Goal: Information Seeking & Learning: Understand process/instructions

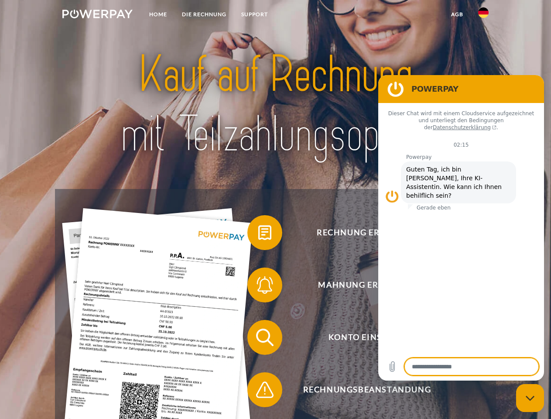
click at [97, 15] on img at bounding box center [97, 14] width 70 height 9
click at [484, 15] on img at bounding box center [484, 12] width 10 height 10
click at [457, 14] on link "agb" at bounding box center [457, 15] width 27 height 16
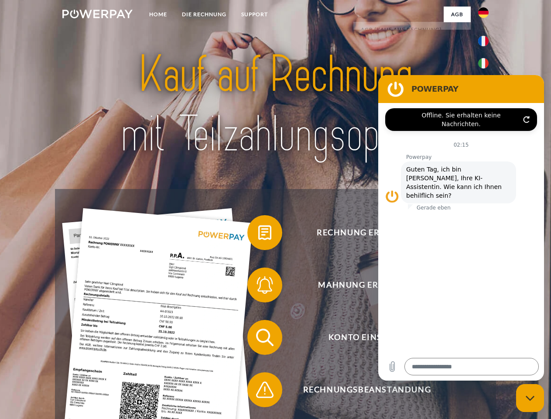
click at [258, 234] on span at bounding box center [252, 233] width 44 height 44
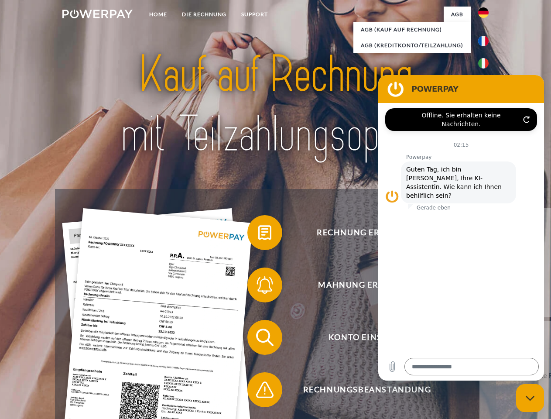
click at [258, 287] on span at bounding box center [252, 285] width 44 height 44
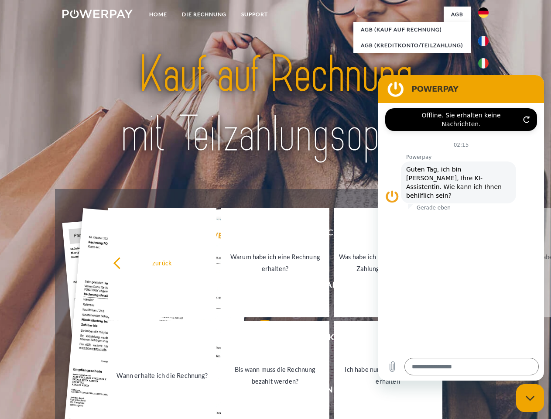
click at [258, 339] on link "Bis wann muss die Rechnung bezahlt werden?" at bounding box center [275, 375] width 109 height 109
click at [258, 392] on span at bounding box center [252, 390] width 44 height 44
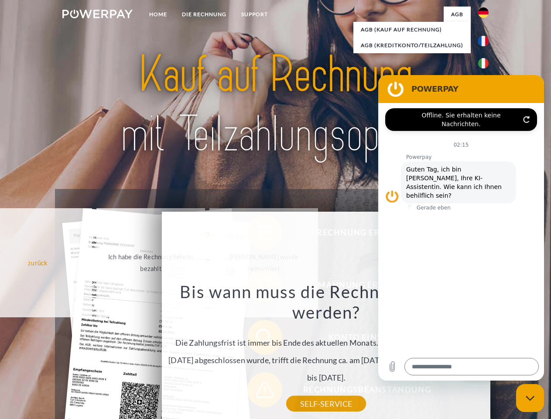
click at [531, 398] on icon "Messaging-Fenster schließen" at bounding box center [530, 399] width 9 height 6
type textarea "*"
